Goal: Transaction & Acquisition: Purchase product/service

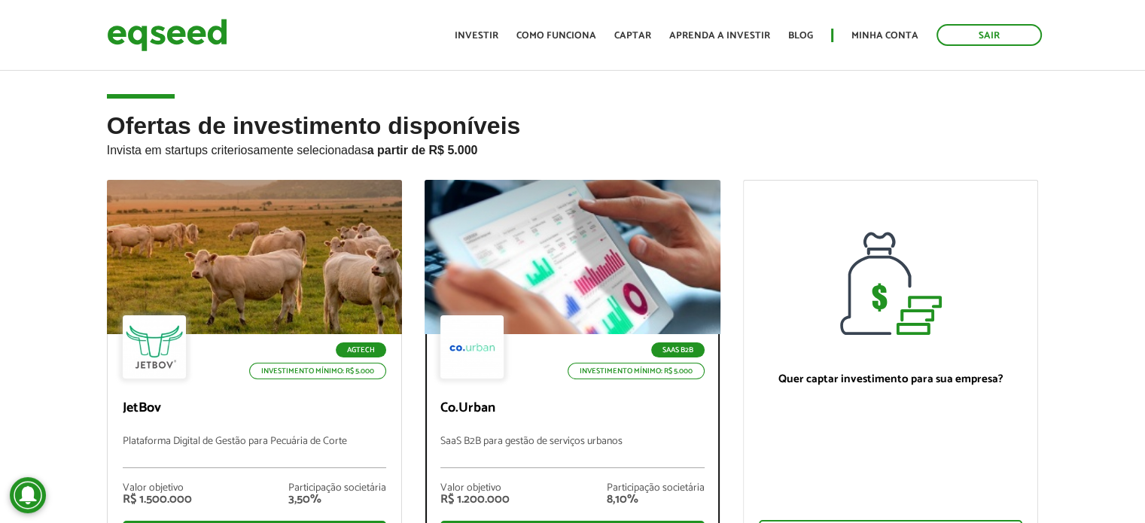
click at [582, 415] on p "Co.Urban" at bounding box center [572, 408] width 264 height 17
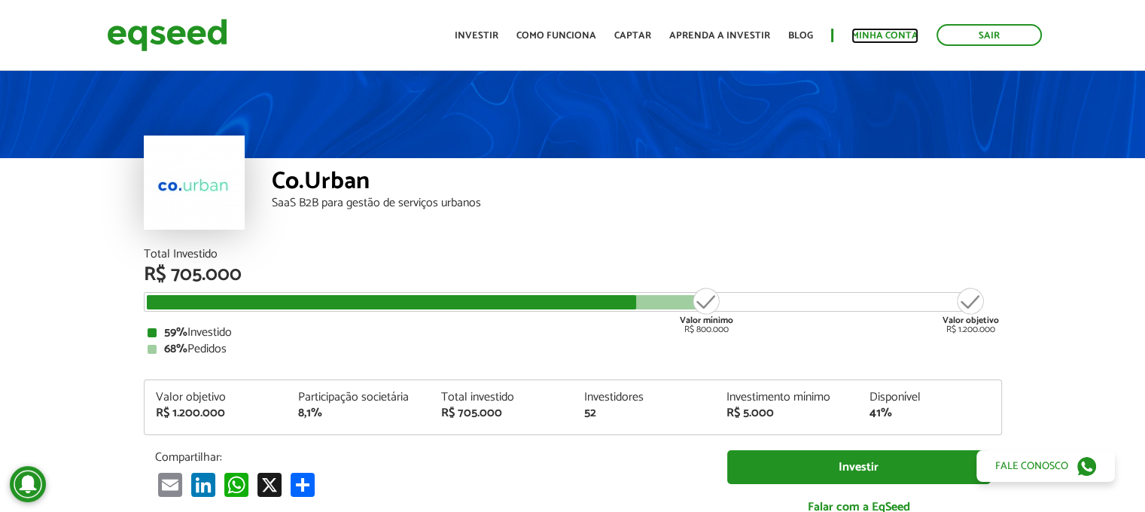
click at [884, 32] on link "Minha conta" at bounding box center [884, 36] width 67 height 10
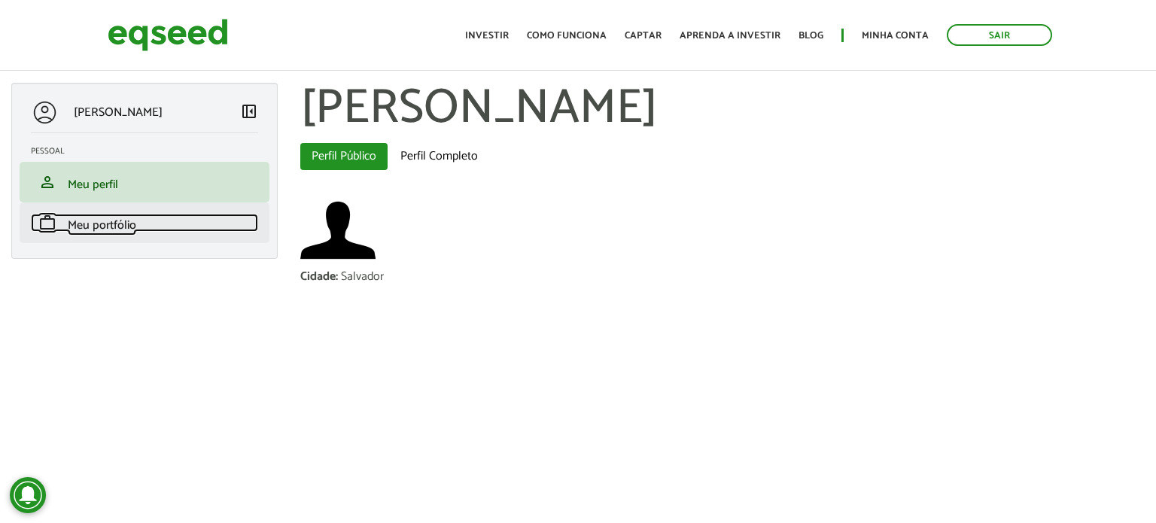
click at [115, 226] on span "Meu portfólio" at bounding box center [102, 225] width 68 height 20
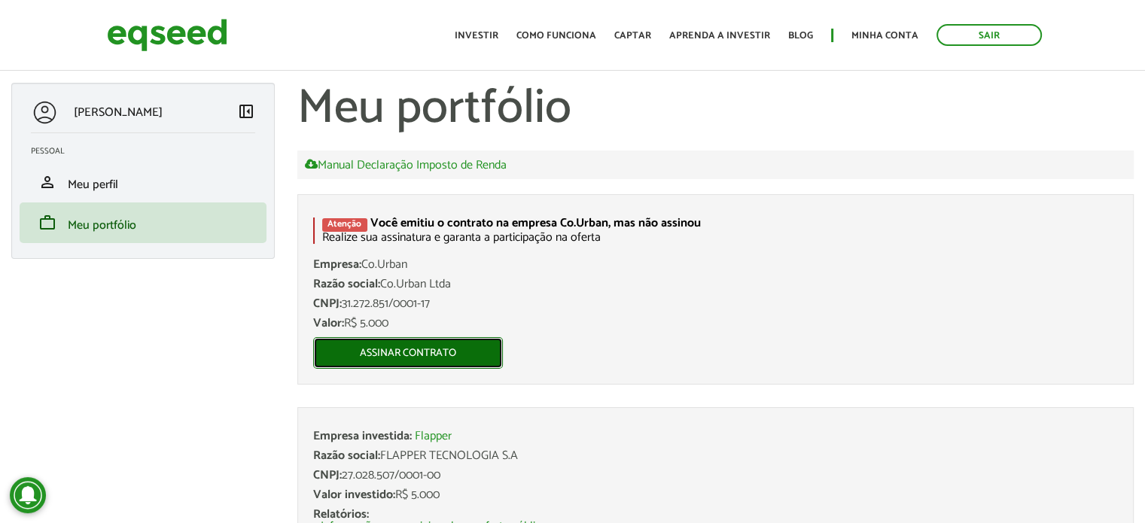
click at [427, 355] on link "Assinar contrato" at bounding box center [408, 353] width 190 height 32
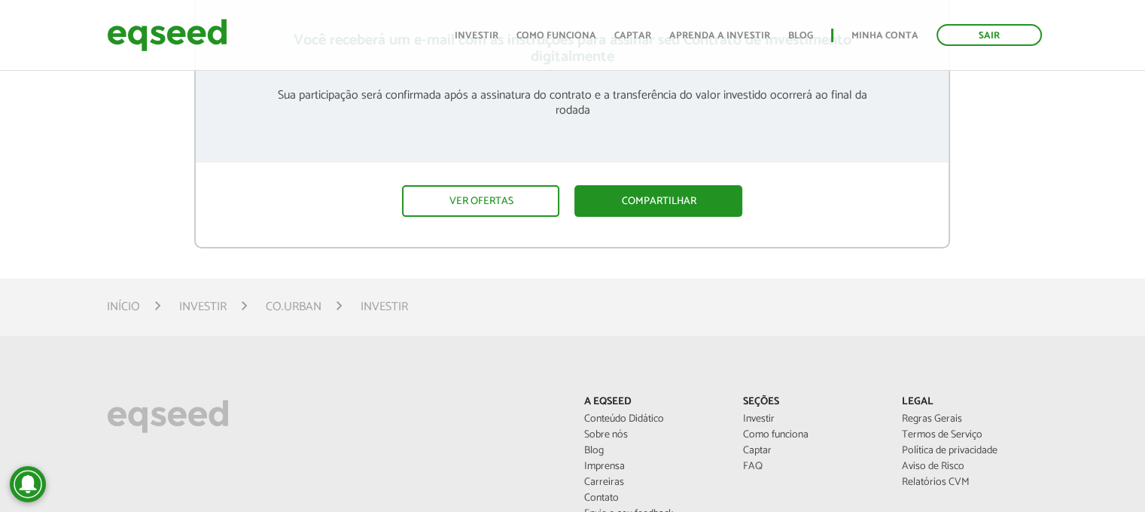
scroll to position [354, 0]
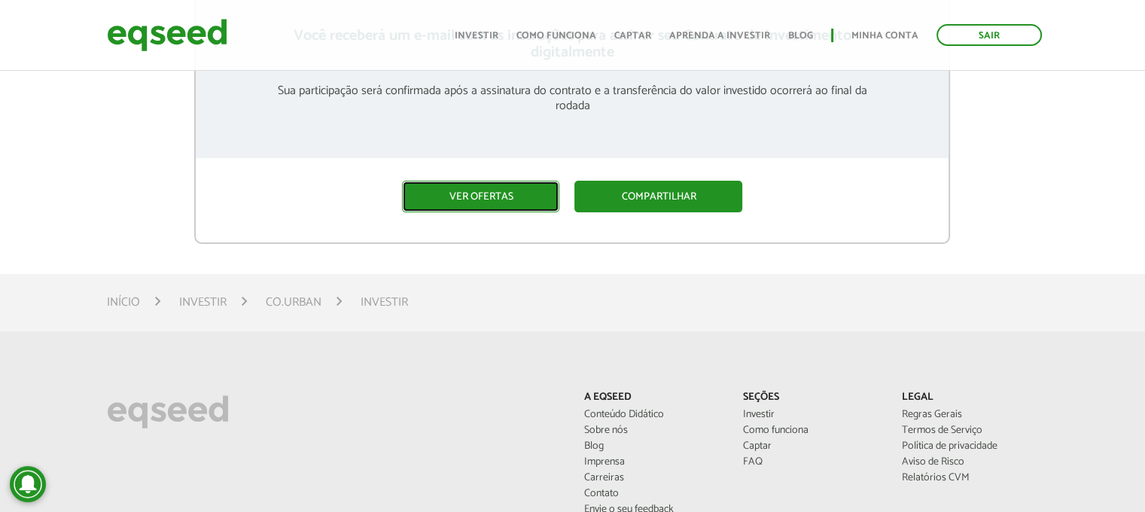
click at [472, 193] on link "Ver ofertas" at bounding box center [480, 197] width 157 height 32
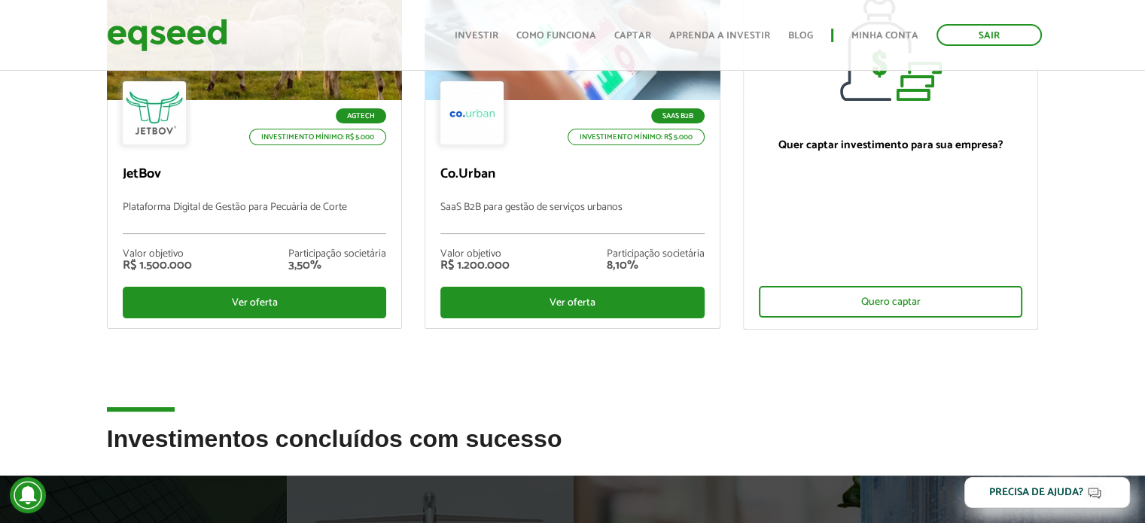
scroll to position [238, 0]
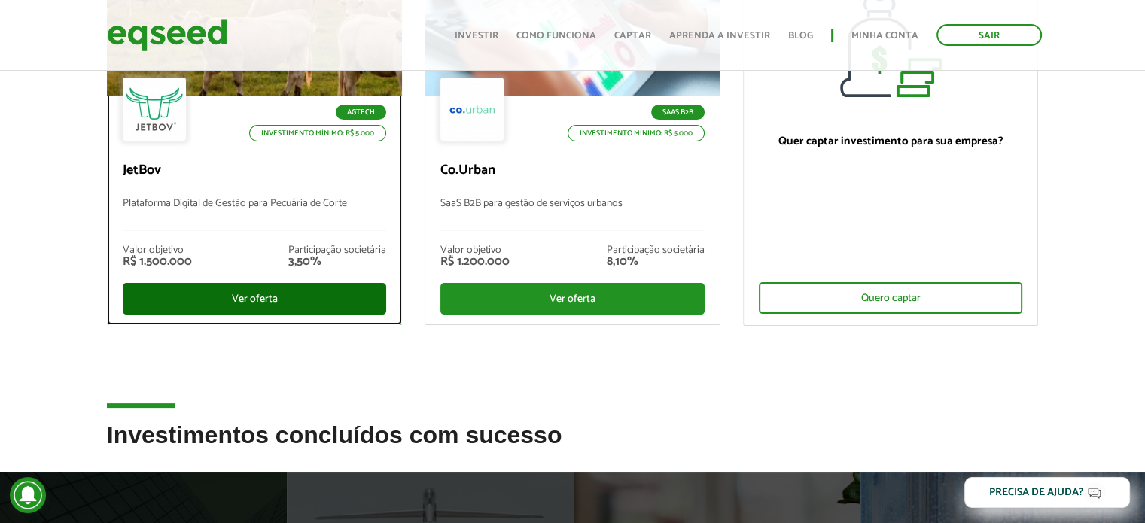
click at [271, 302] on div "Ver oferta" at bounding box center [255, 299] width 264 height 32
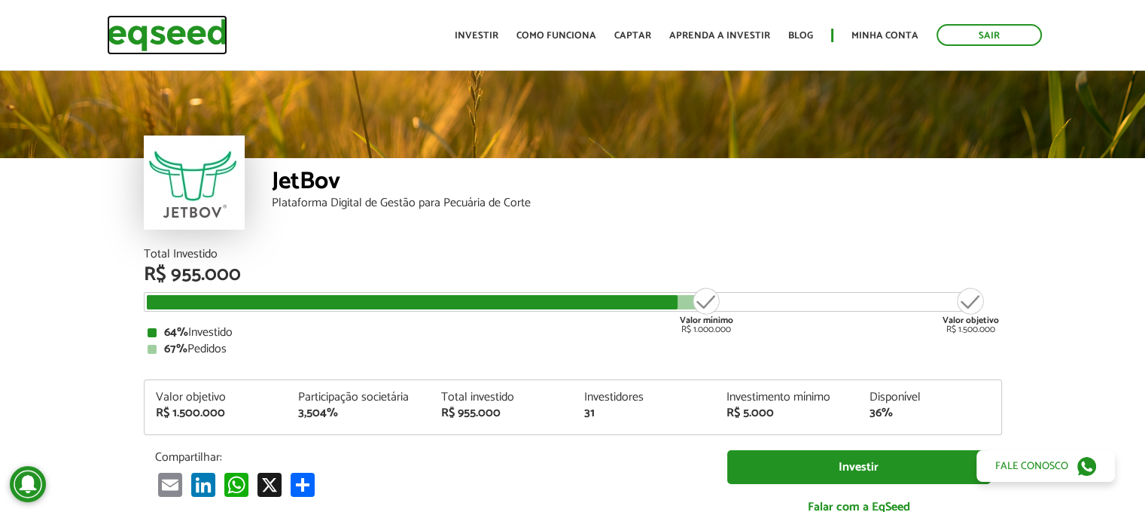
click at [172, 38] on img at bounding box center [167, 35] width 120 height 40
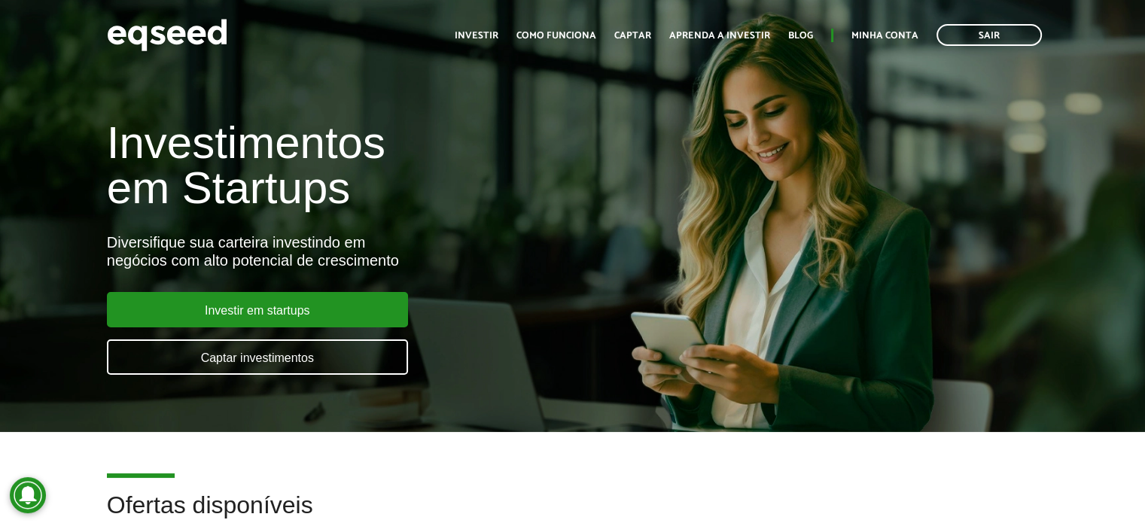
scroll to position [458, 0]
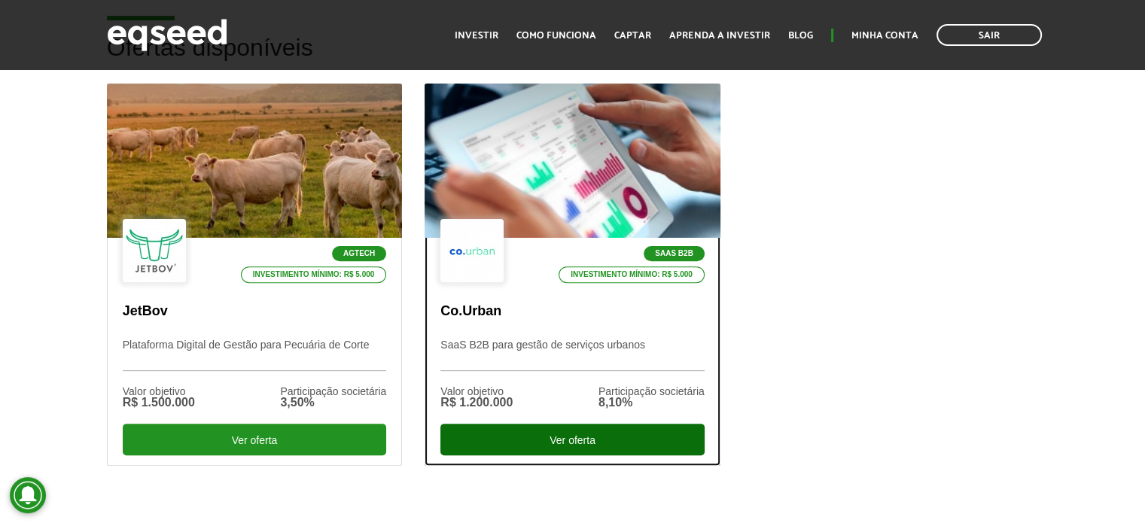
click at [532, 435] on div "Ver oferta" at bounding box center [572, 440] width 264 height 32
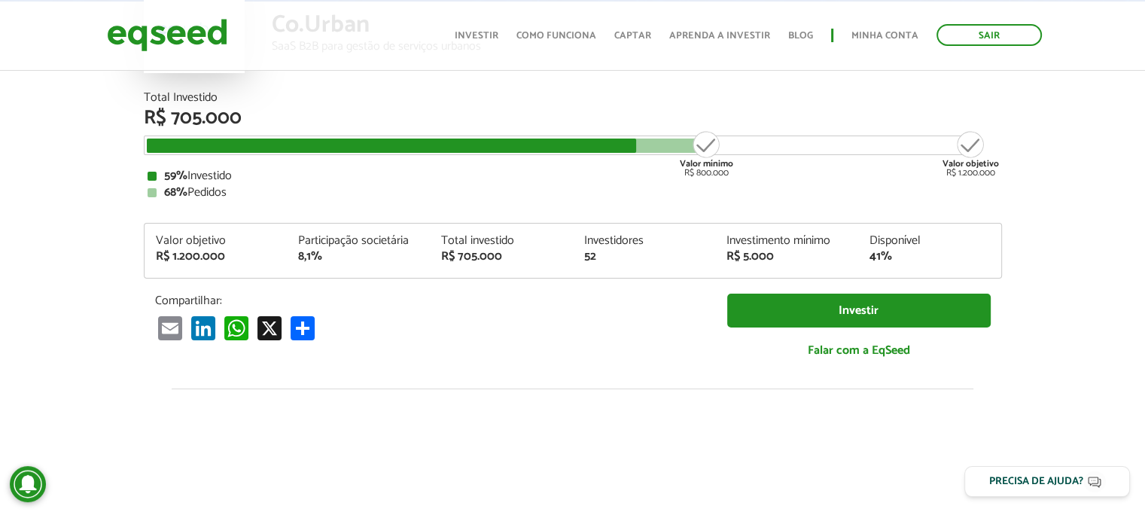
scroll to position [129, 0]
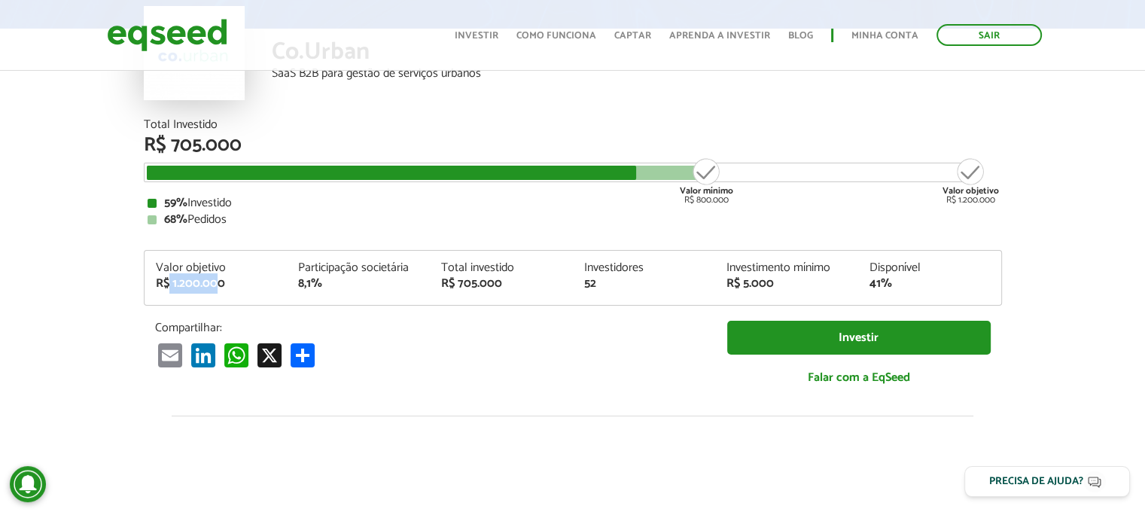
drag, startPoint x: 166, startPoint y: 284, endPoint x: 215, endPoint y: 284, distance: 48.9
click at [215, 284] on div "R$ 1.200.000" at bounding box center [216, 284] width 120 height 12
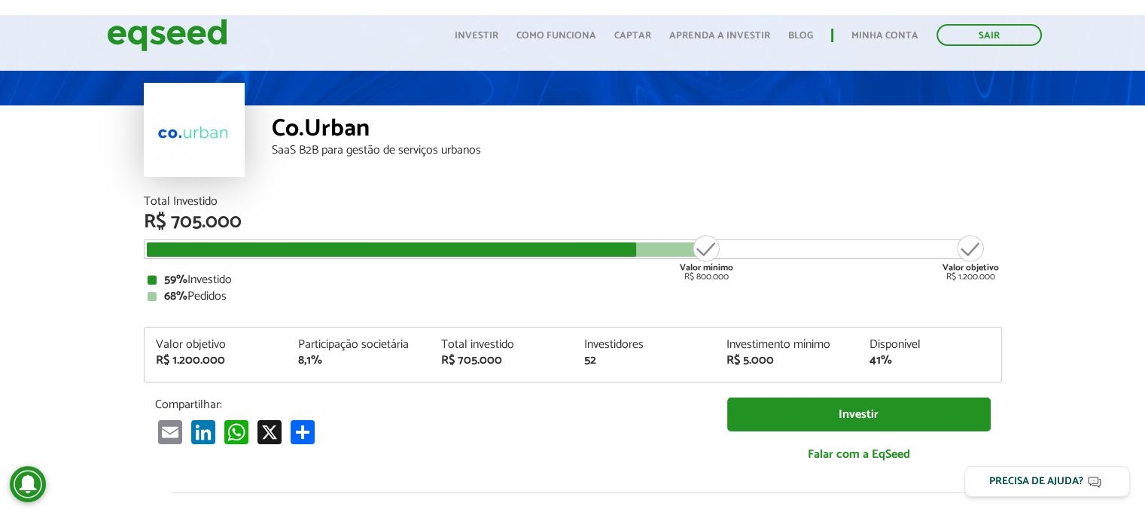
scroll to position [0, 0]
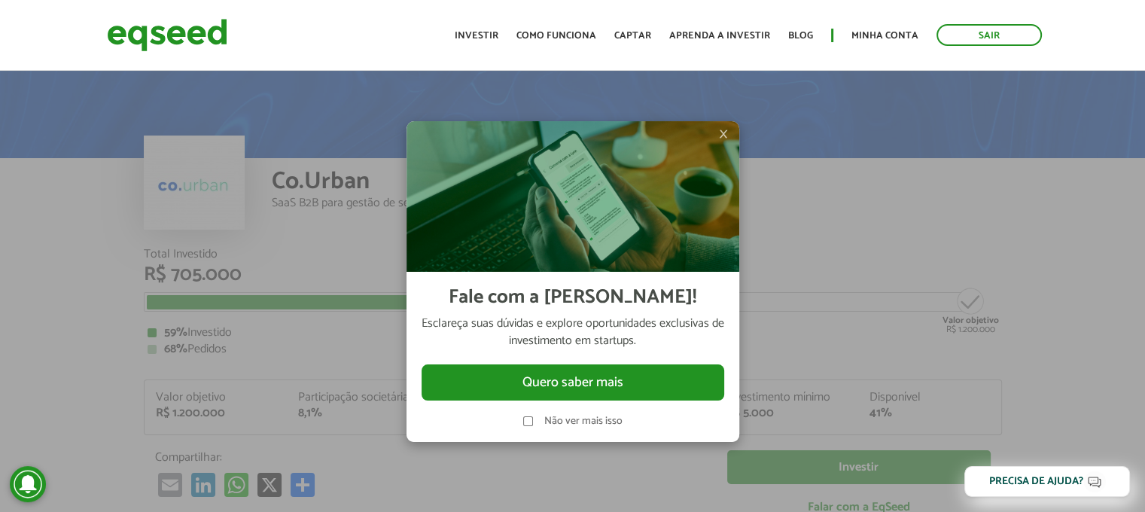
click at [721, 132] on span "×" at bounding box center [723, 134] width 9 height 18
